Goal: Information Seeking & Learning: Understand process/instructions

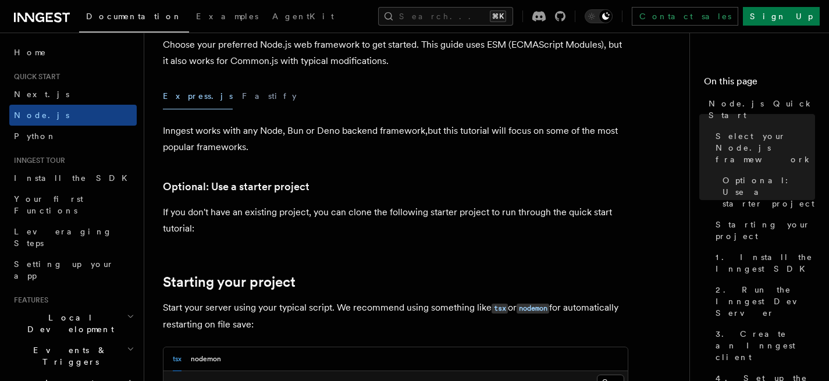
scroll to position [329, 0]
click at [192, 99] on button "Express.js" at bounding box center [198, 96] width 70 height 26
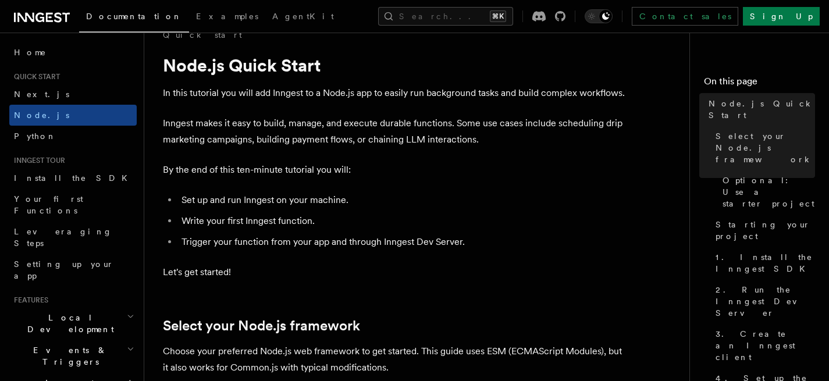
scroll to position [0, 0]
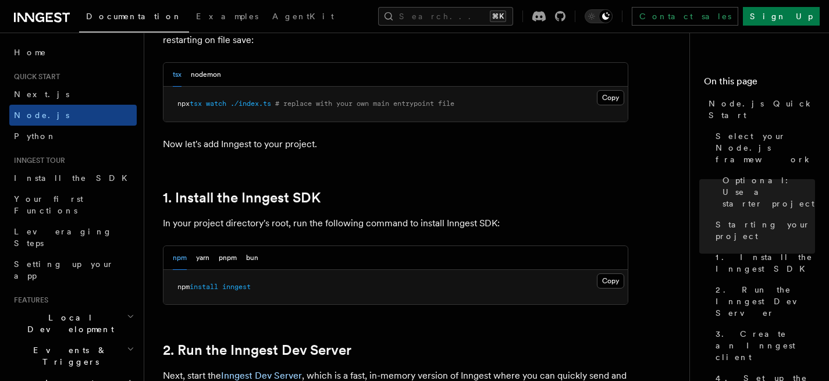
scroll to position [614, 0]
click at [606, 279] on button "Copy Copied" at bounding box center [610, 279] width 27 height 15
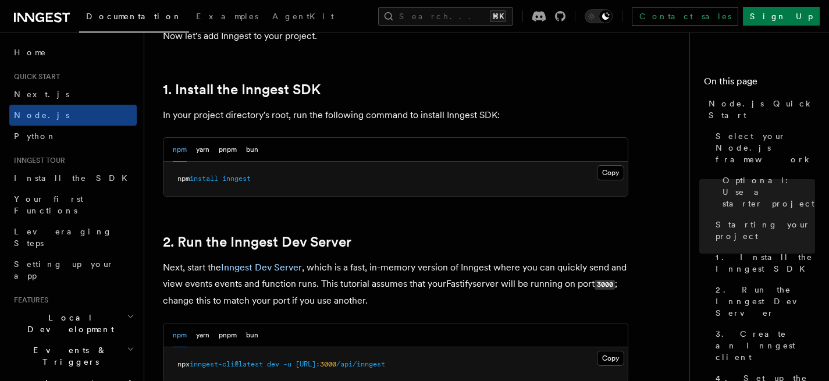
scroll to position [722, 0]
click at [610, 170] on button "Copy Copied" at bounding box center [610, 171] width 27 height 15
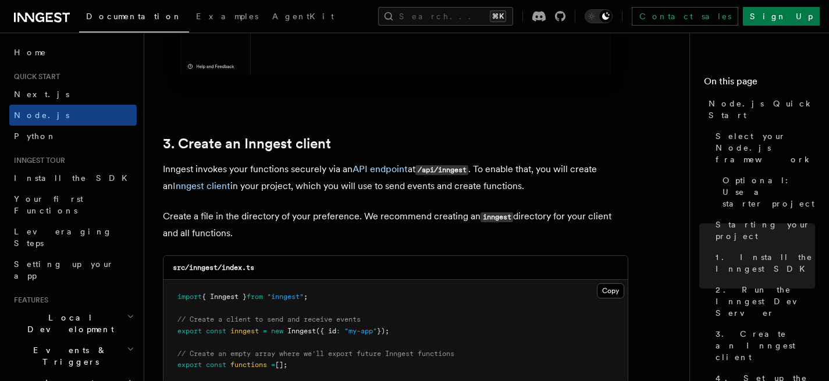
scroll to position [1476, 0]
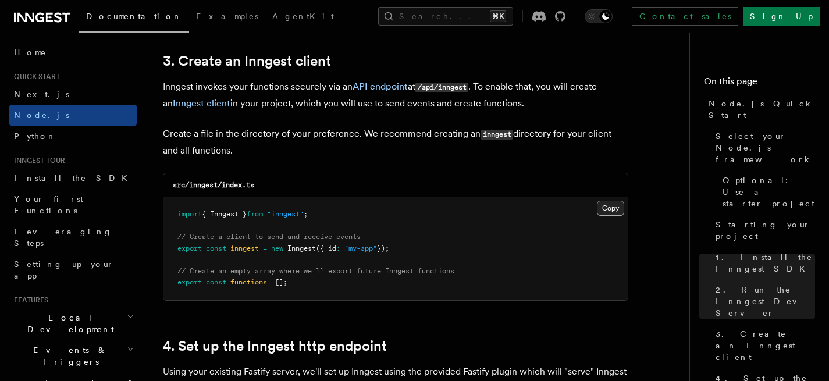
click at [599, 209] on button "Copy Copied" at bounding box center [610, 208] width 27 height 15
